Goal: Information Seeking & Learning: Learn about a topic

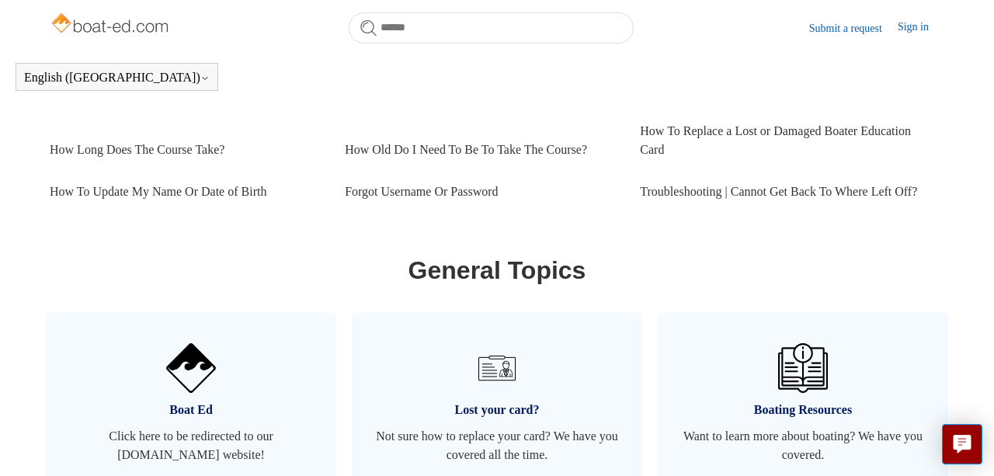
scroll to position [767, 0]
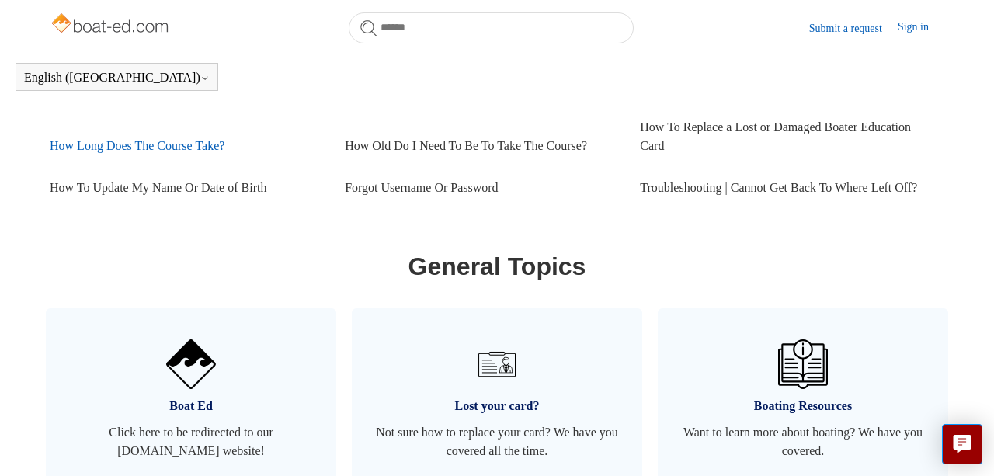
click at [104, 125] on link "How Long Does The Course Take?" at bounding box center [186, 146] width 272 height 42
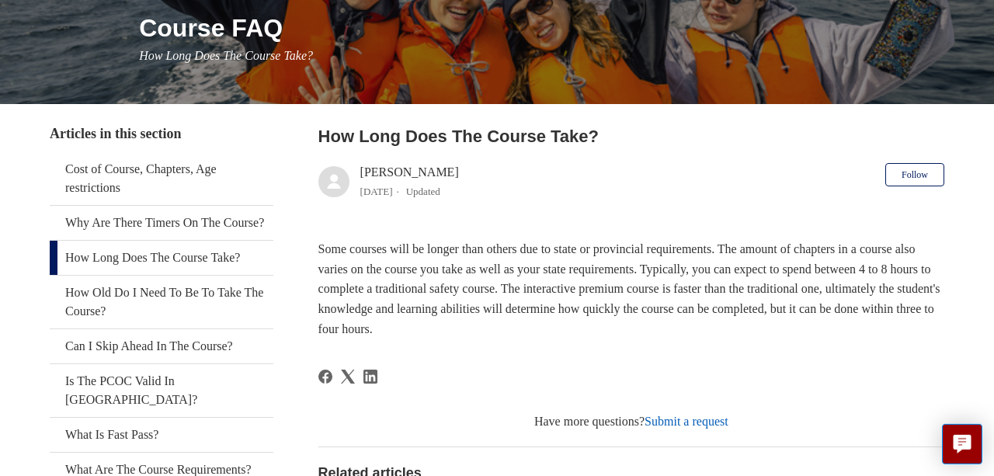
scroll to position [202, 0]
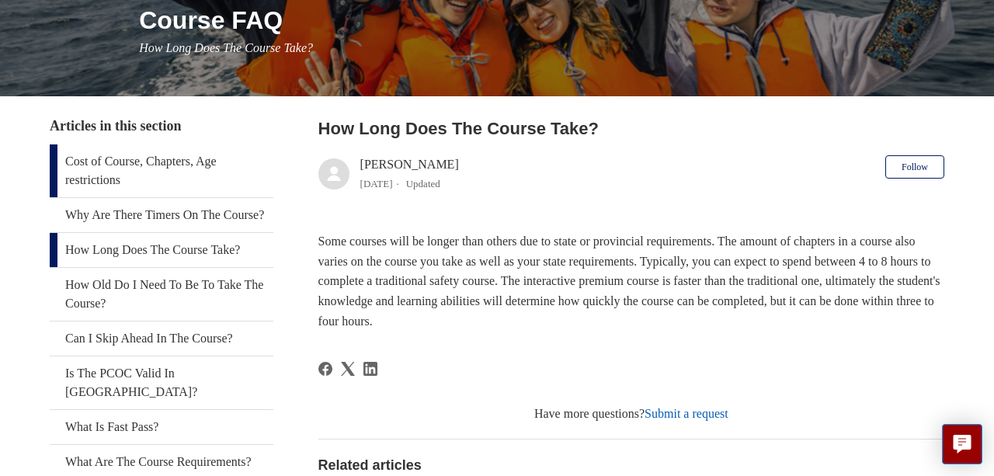
click at [122, 158] on link "Cost of Course, Chapters, Age restrictions" at bounding box center [162, 170] width 224 height 53
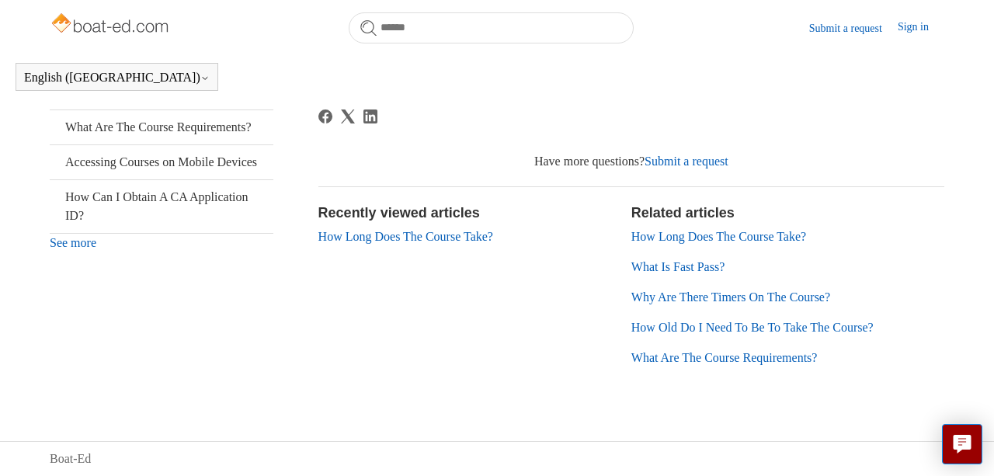
scroll to position [471, 0]
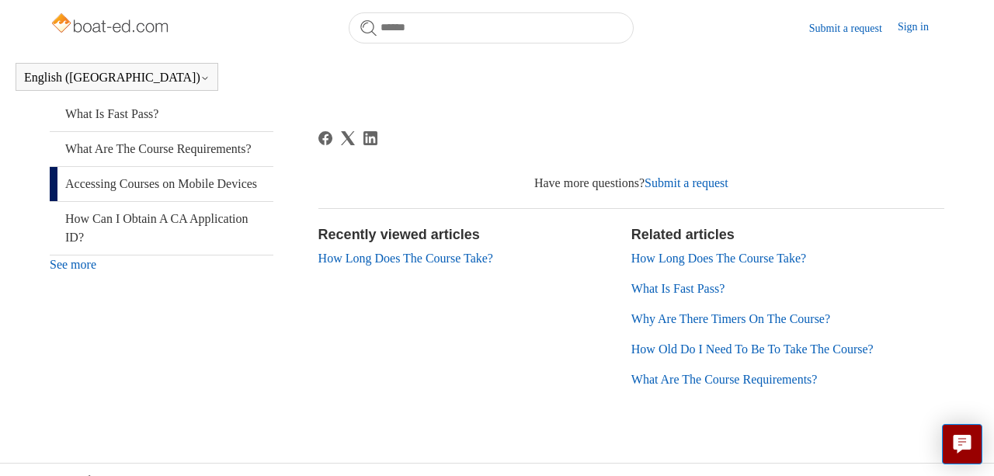
click at [128, 199] on link "Accessing Courses on Mobile Devices" at bounding box center [162, 184] width 224 height 34
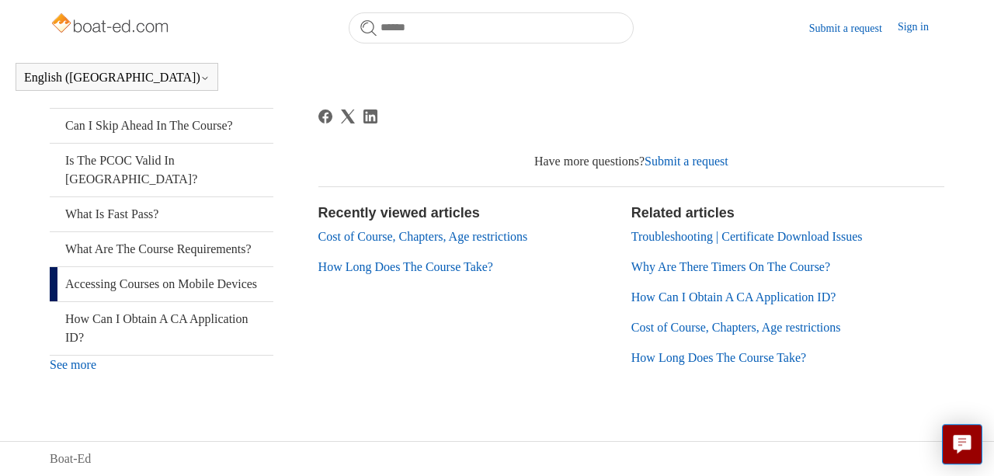
scroll to position [401, 0]
click at [655, 260] on link "Why Are There Timers On The Course?" at bounding box center [730, 266] width 199 height 13
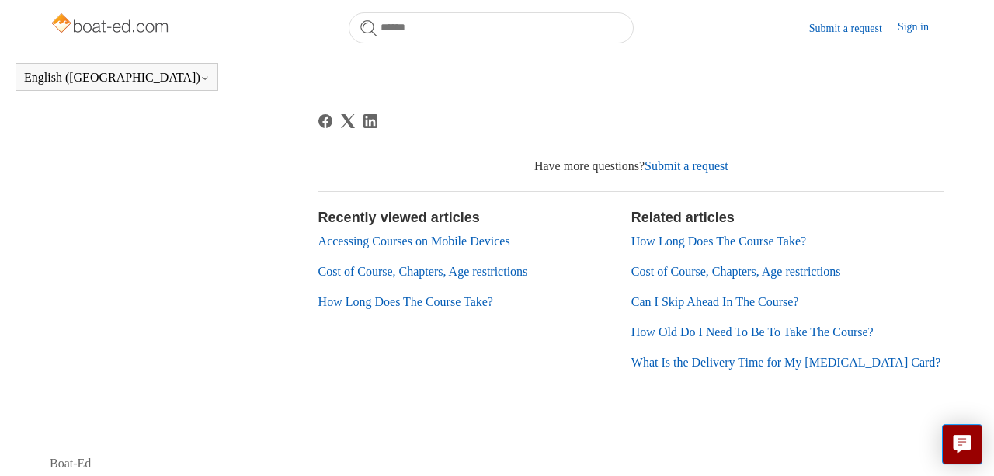
scroll to position [673, 0]
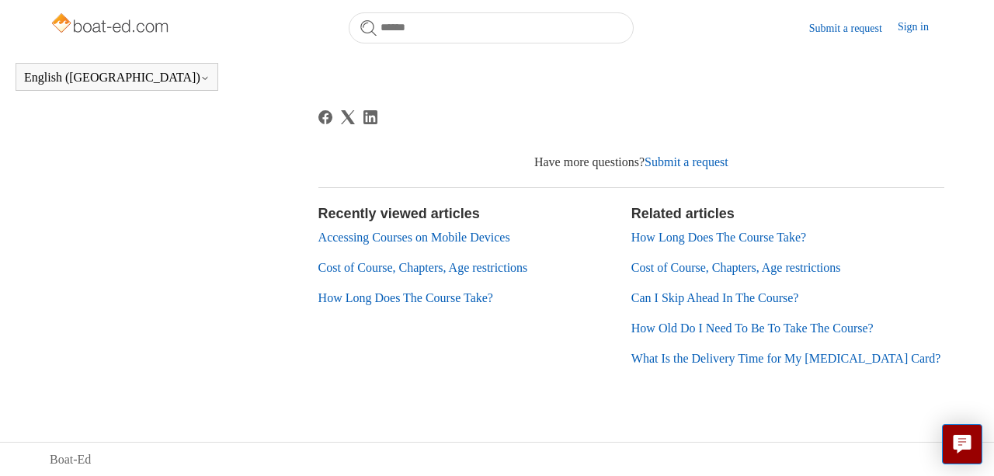
click at [662, 263] on link "Cost of Course, Chapters, Age restrictions" at bounding box center [736, 267] width 210 height 13
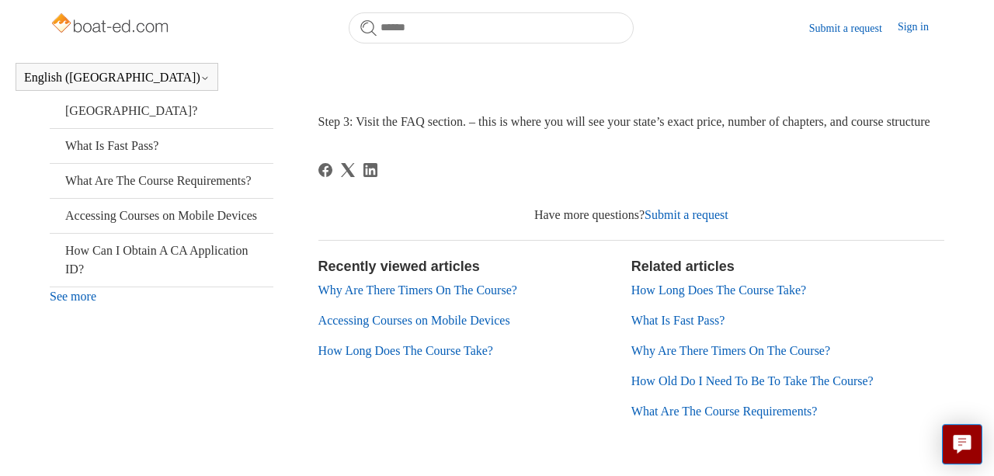
scroll to position [444, 0]
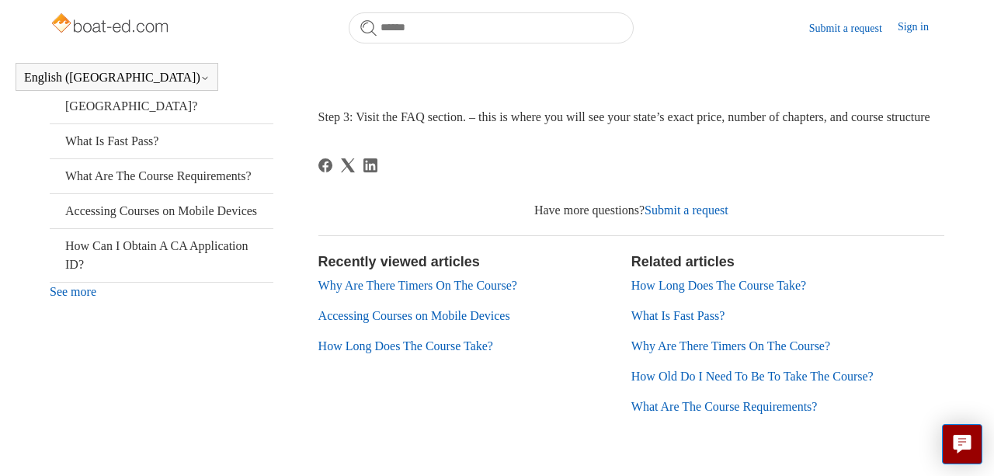
click at [425, 322] on link "Accessing Courses on Mobile Devices" at bounding box center [414, 315] width 192 height 13
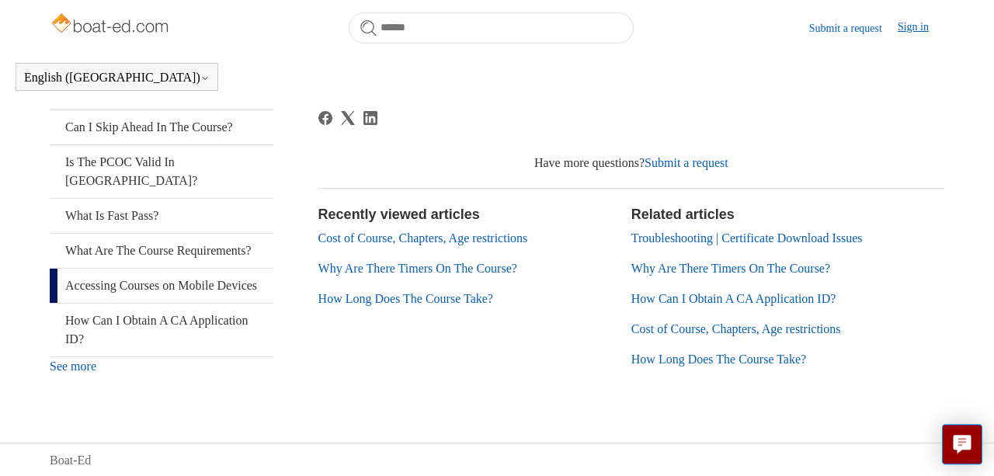
scroll to position [360, 0]
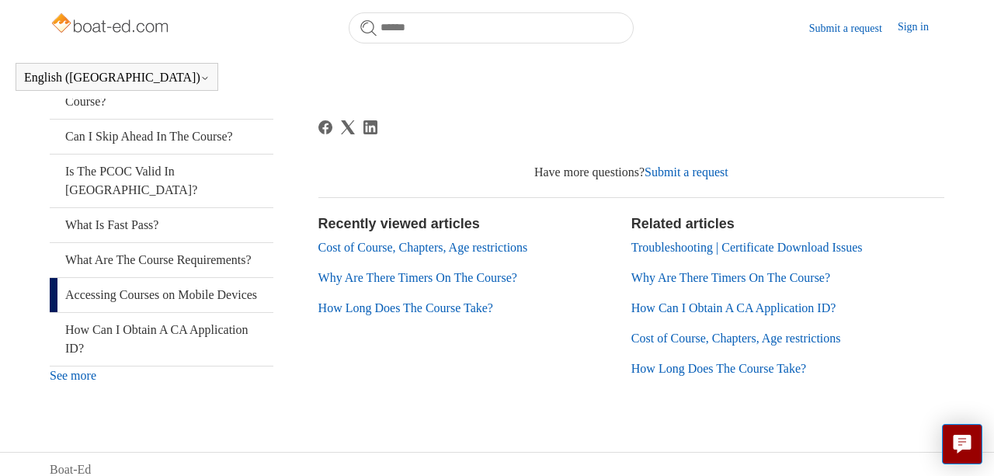
click at [743, 339] on link "Cost of Course, Chapters, Age restrictions" at bounding box center [736, 338] width 210 height 13
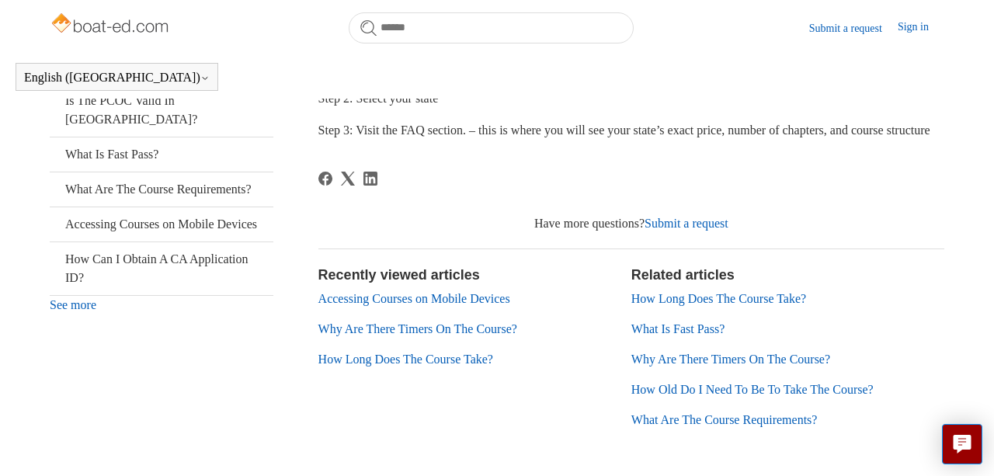
scroll to position [391, 0]
